Goal: Information Seeking & Learning: Learn about a topic

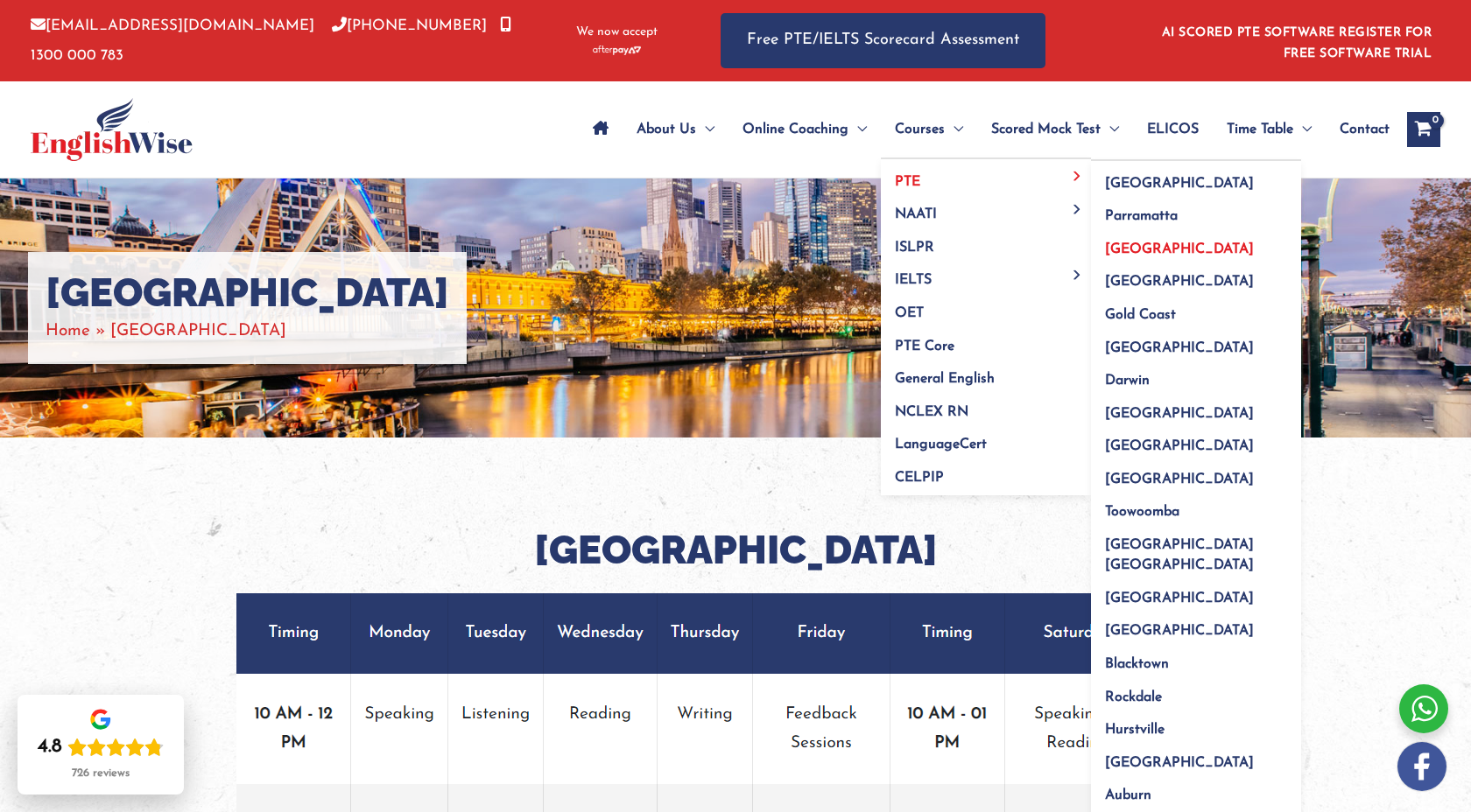
click at [1124, 238] on link "[GEOGRAPHIC_DATA]" at bounding box center [1196, 243] width 210 height 34
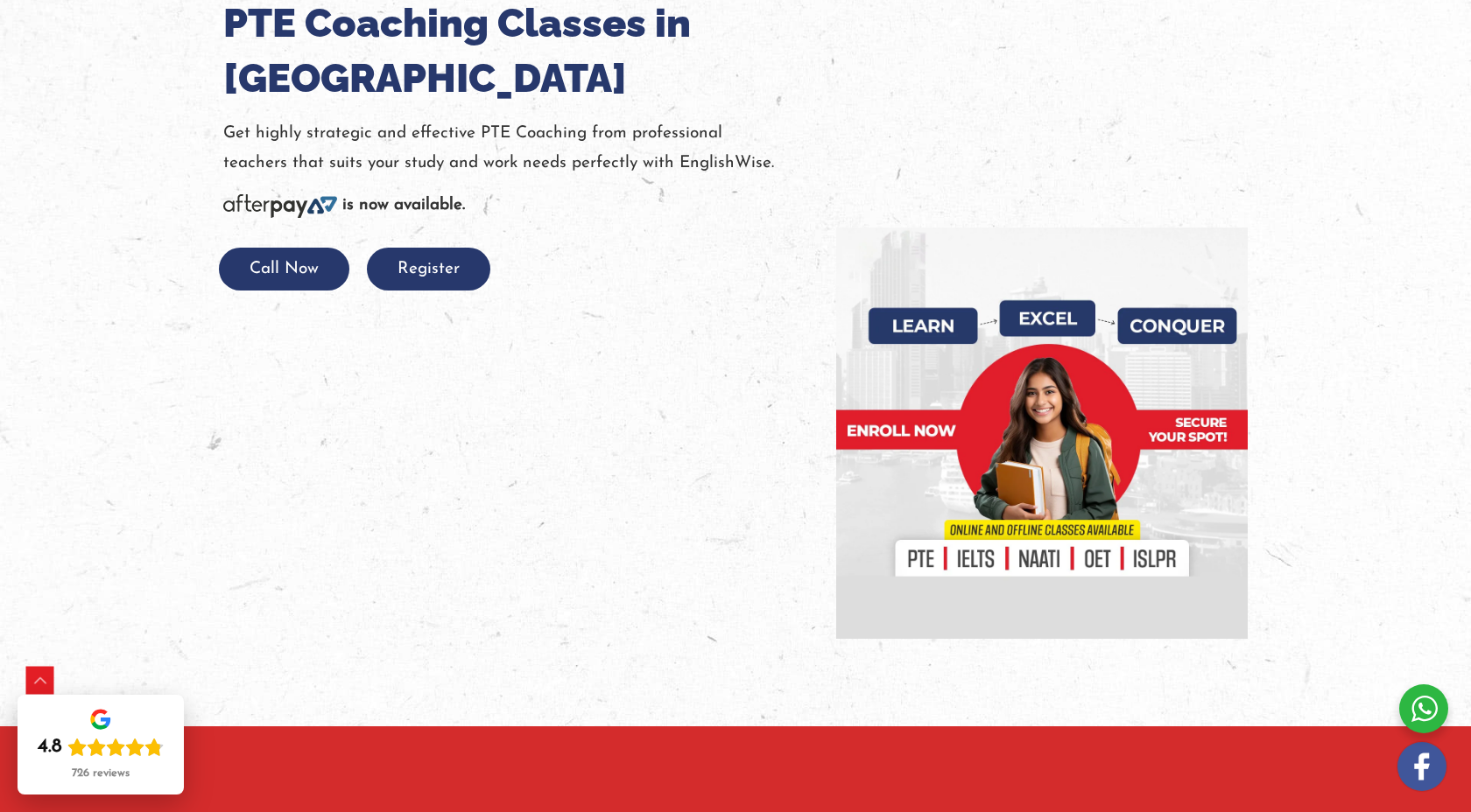
scroll to position [271, 0]
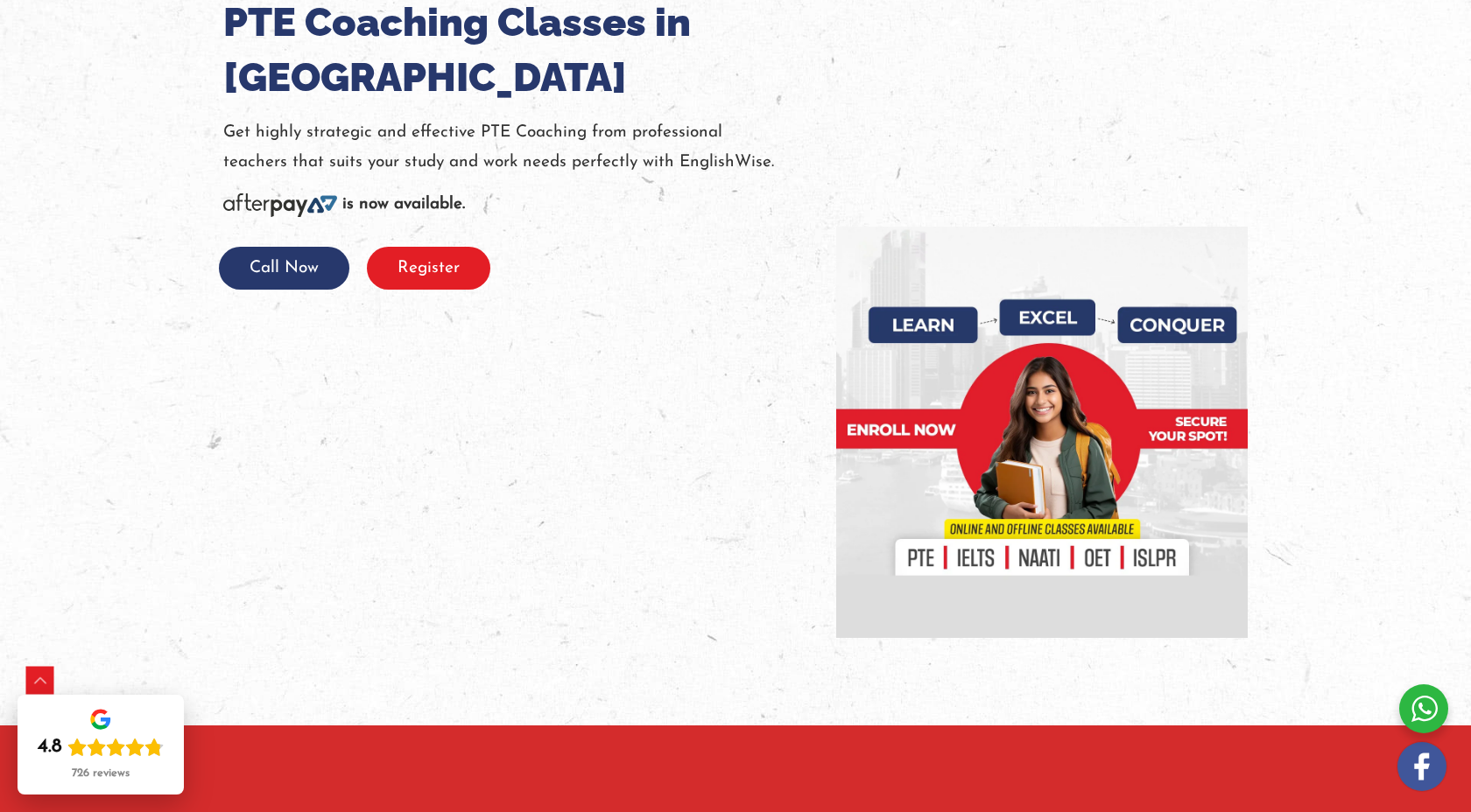
click at [456, 257] on button "Register" at bounding box center [428, 268] width 123 height 43
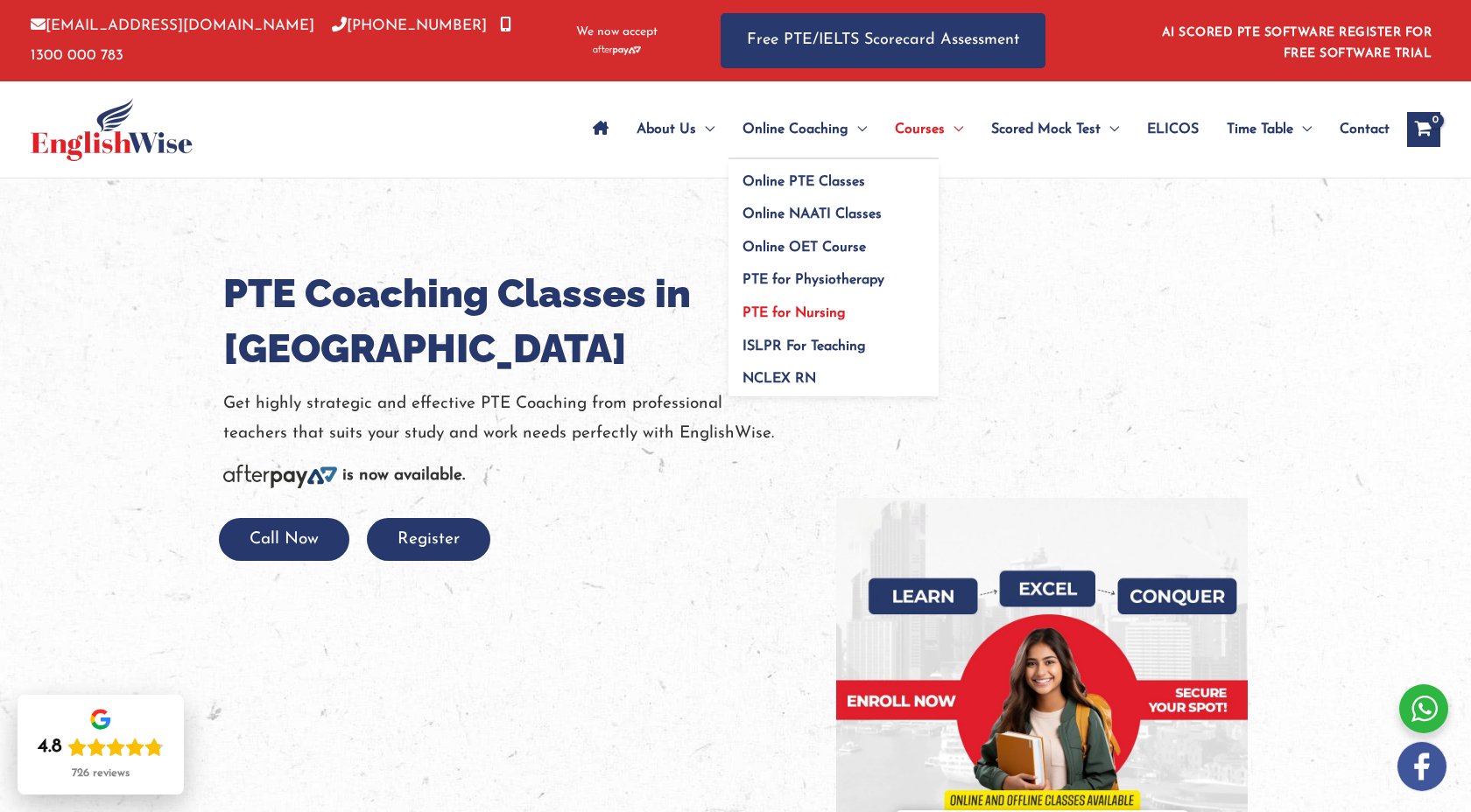
click at [813, 304] on link "PTE for Nursing" at bounding box center [833, 308] width 210 height 34
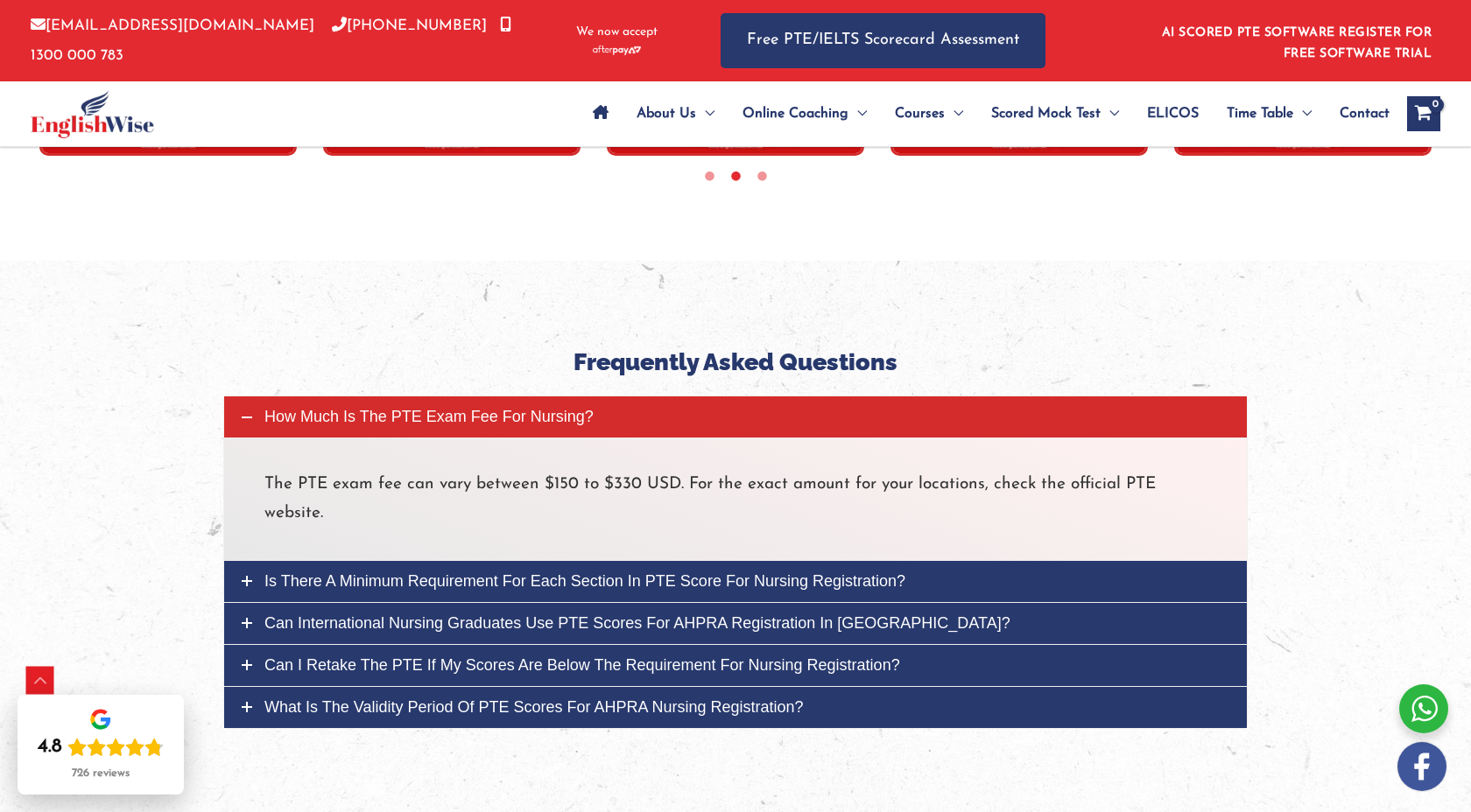
scroll to position [5791, 0]
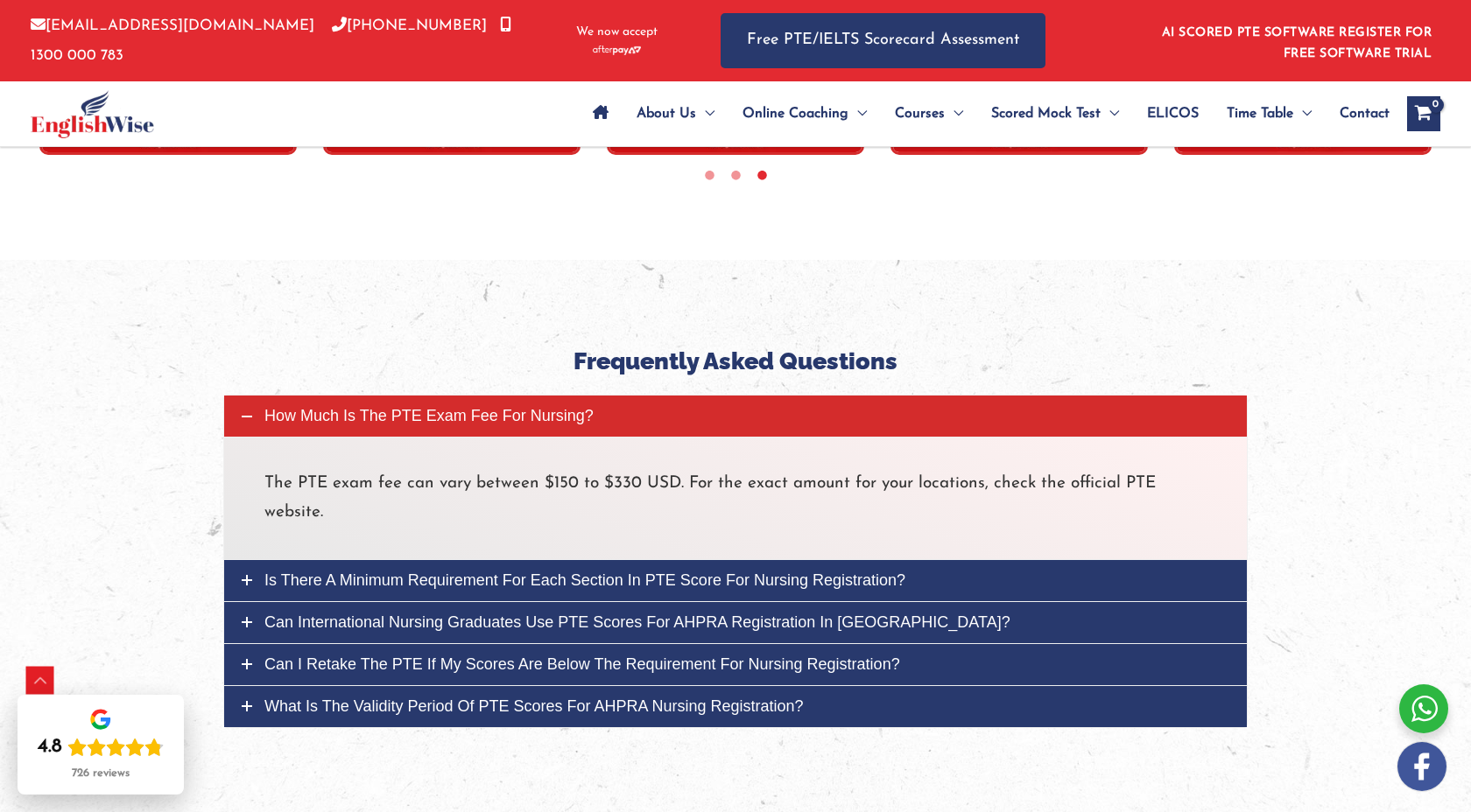
click at [674, 572] on span "Is there a minimum requirement for each section in PTE score for nursing regist…" at bounding box center [585, 580] width 641 height 18
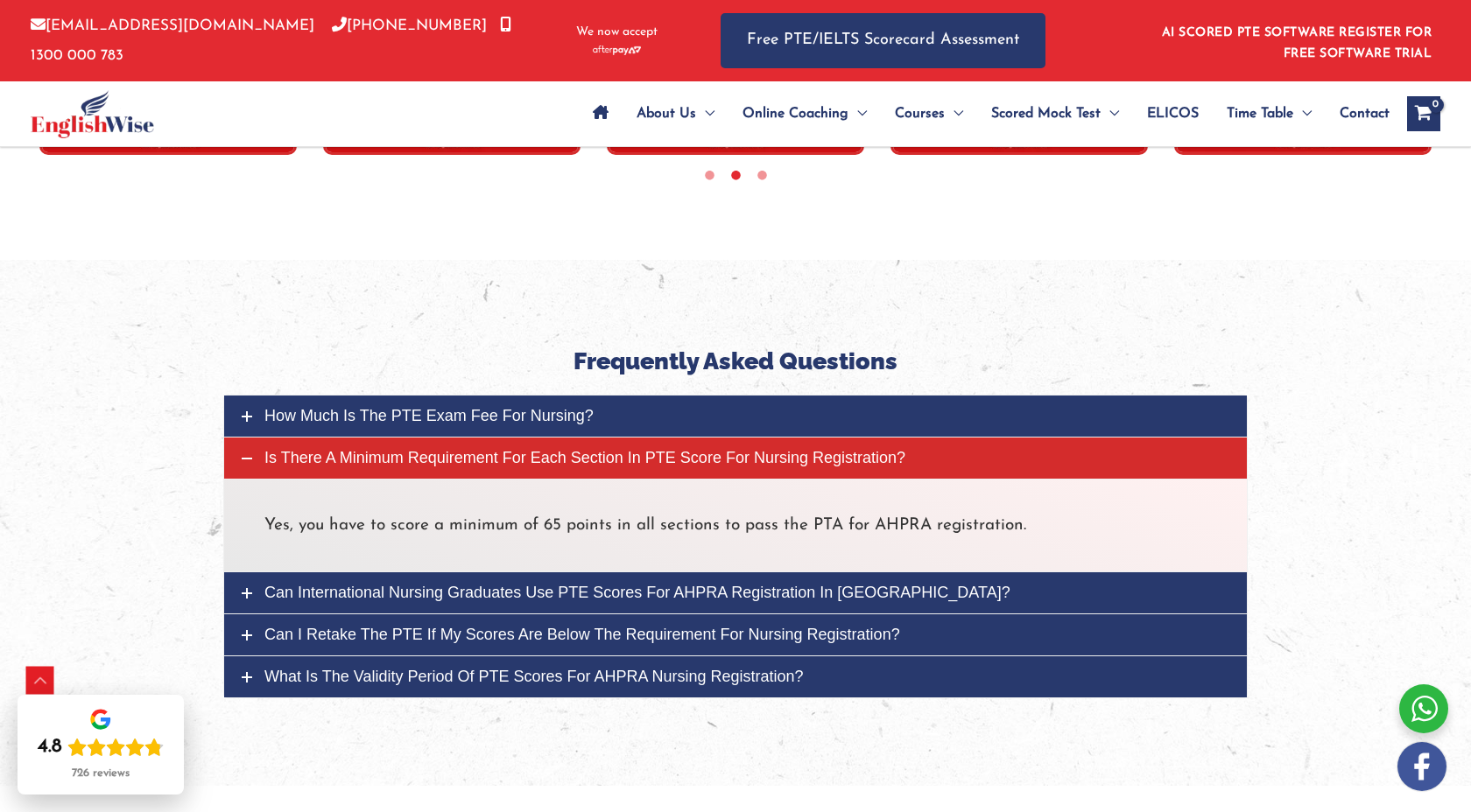
click at [685, 626] on span "Can I retake the PTE if my scores are below the requirement for nursing registr…" at bounding box center [582, 635] width 636 height 18
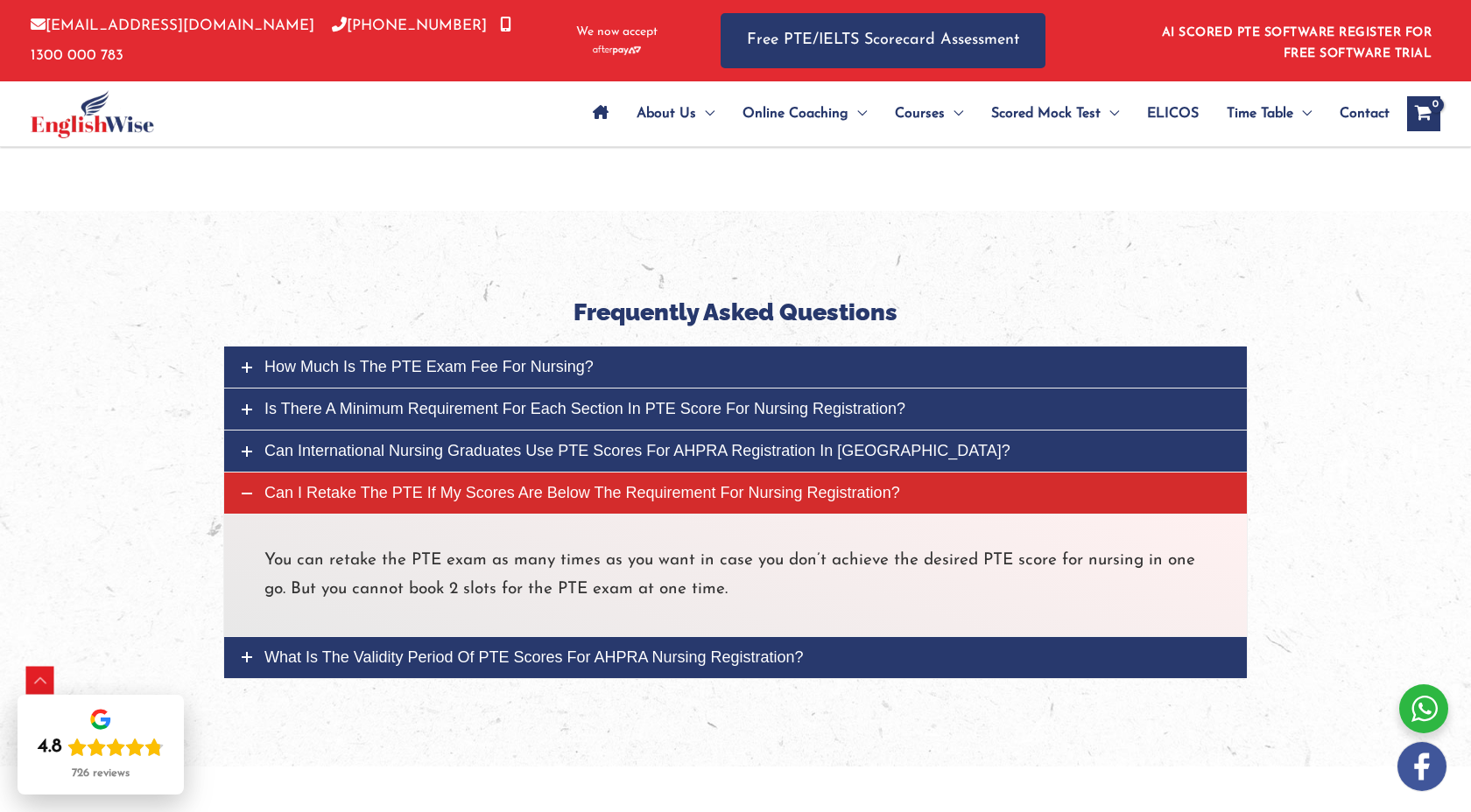
scroll to position [5847, 0]
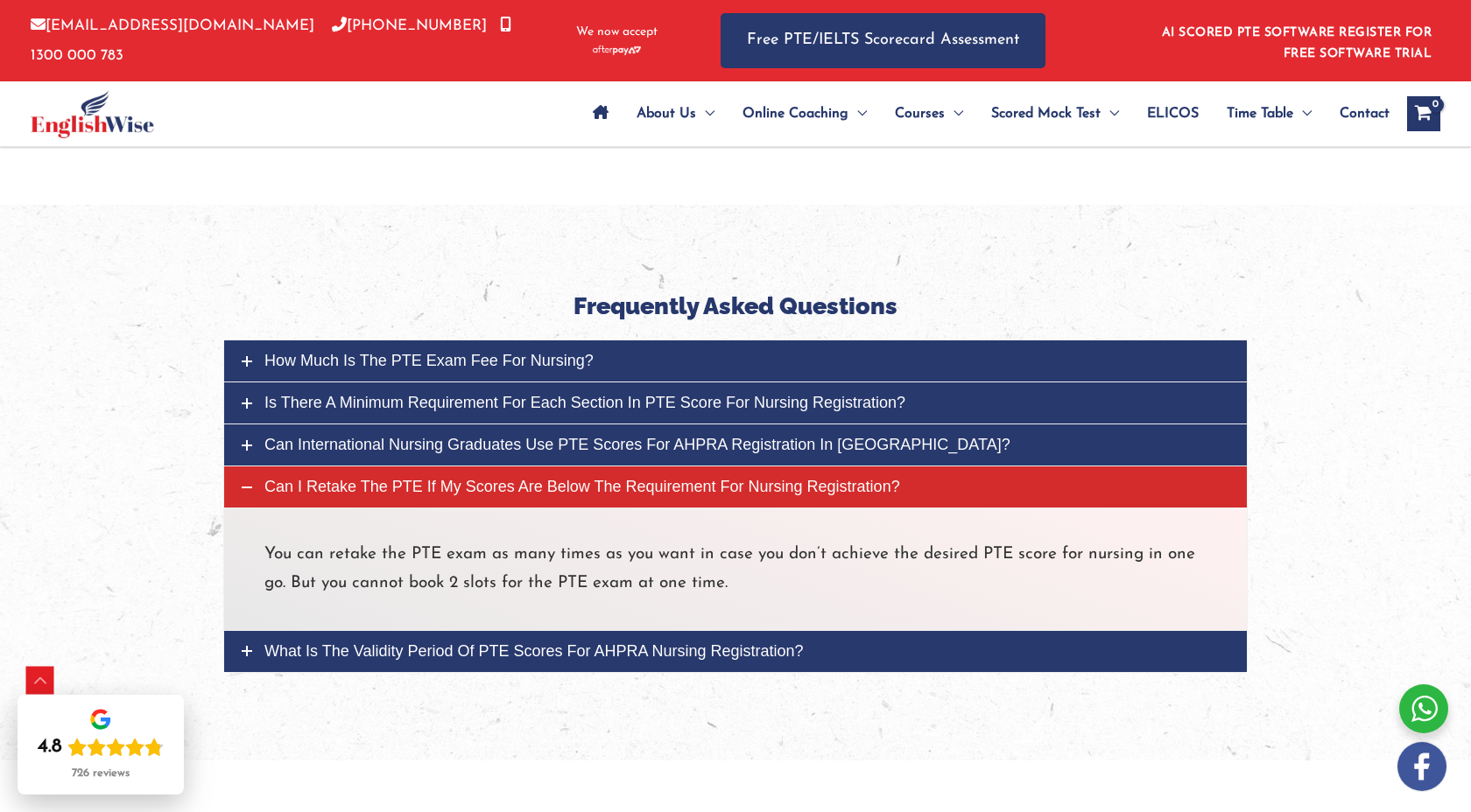
click at [689, 643] on span "What is the validity period of PTE scores for AHPRA nursing registration?" at bounding box center [533, 651] width 539 height 18
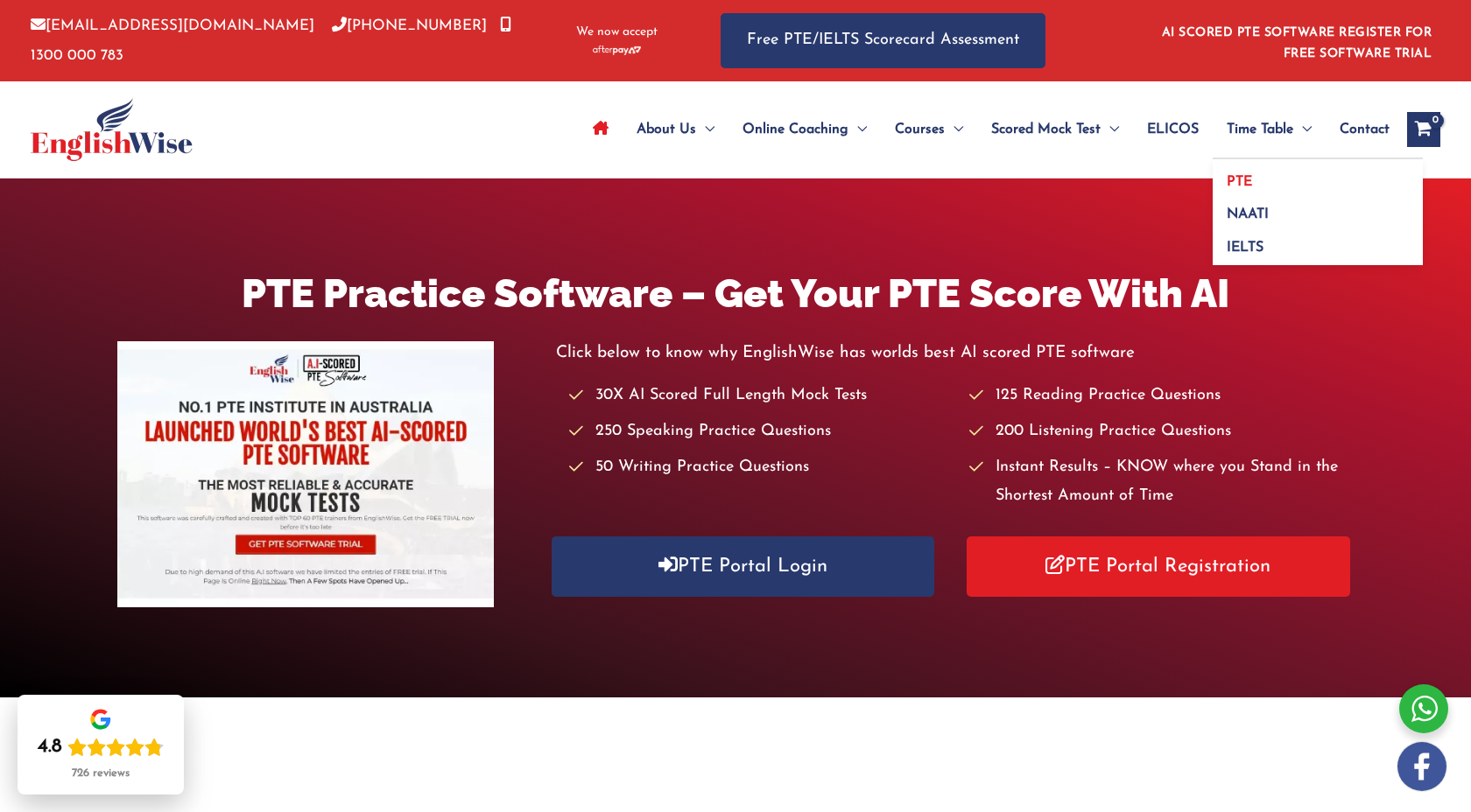
click at [1261, 176] on link "PTE" at bounding box center [1317, 176] width 210 height 34
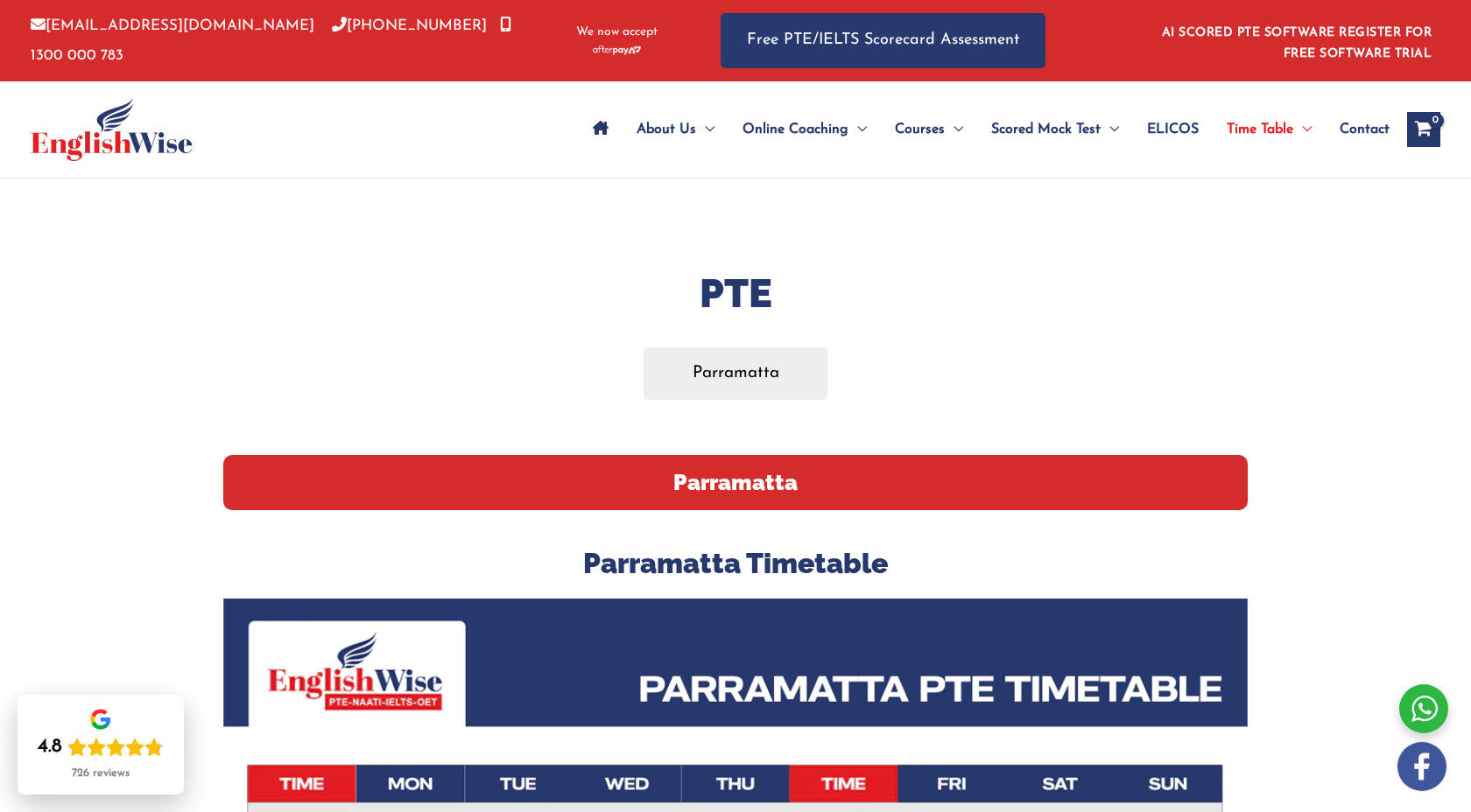
click at [603, 134] on icon "Site Navigation: Main Menu" at bounding box center [600, 128] width 16 height 14
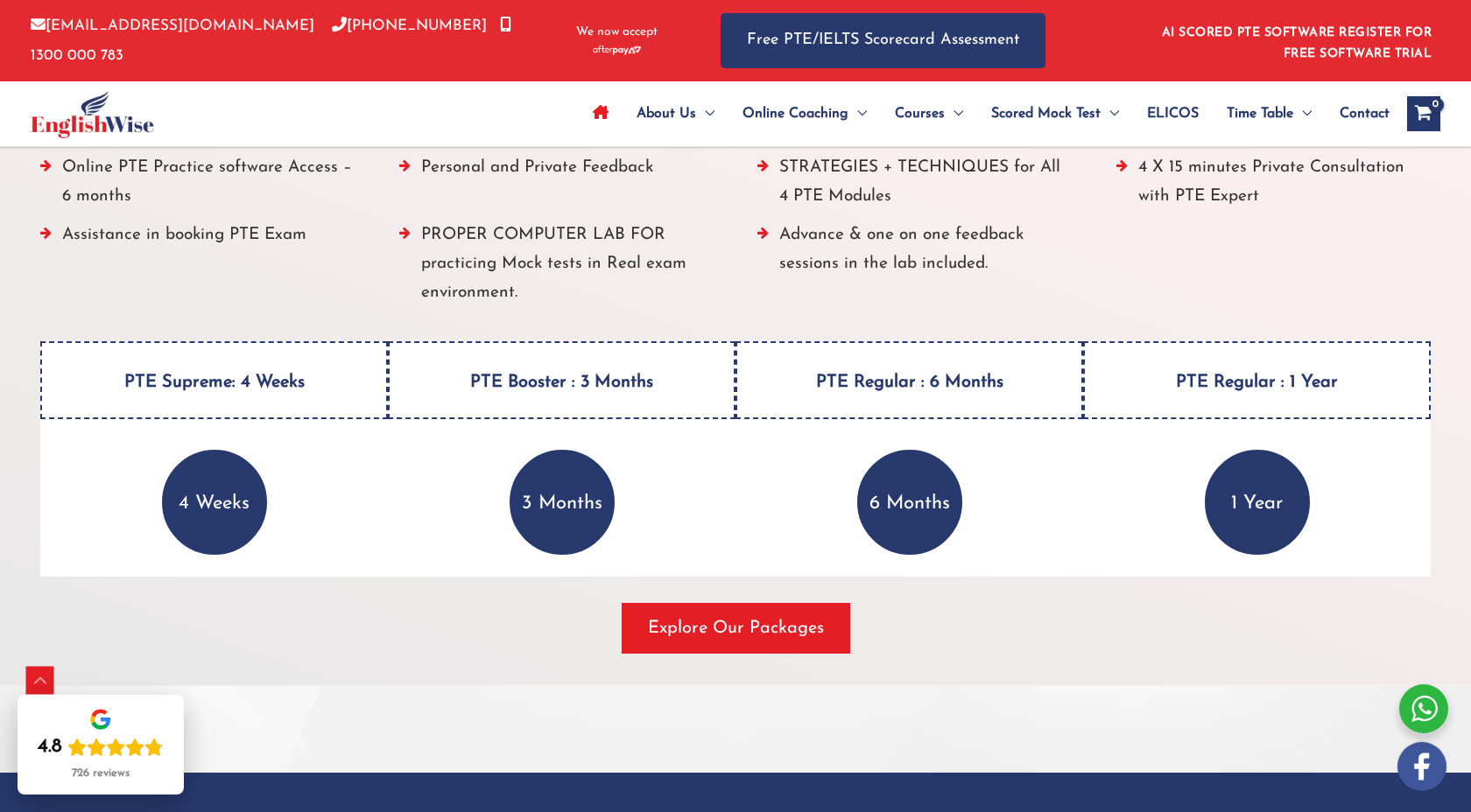
scroll to position [2276, 0]
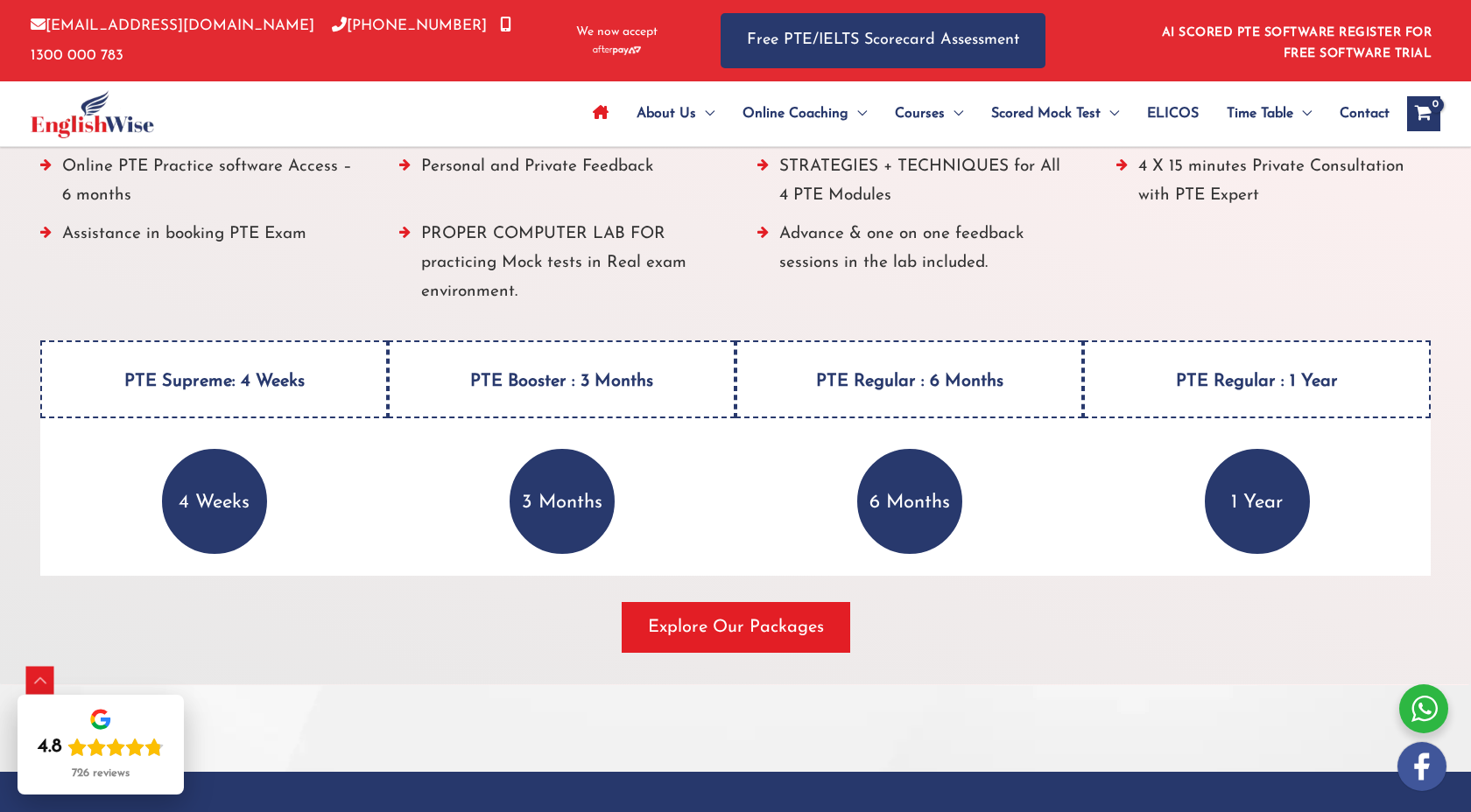
click at [270, 381] on h4 "PTE Supreme: 4 Weeks" at bounding box center [214, 379] width 348 height 78
click at [698, 611] on span "button" at bounding box center [736, 628] width 229 height 51
